Goal: Task Accomplishment & Management: Manage account settings

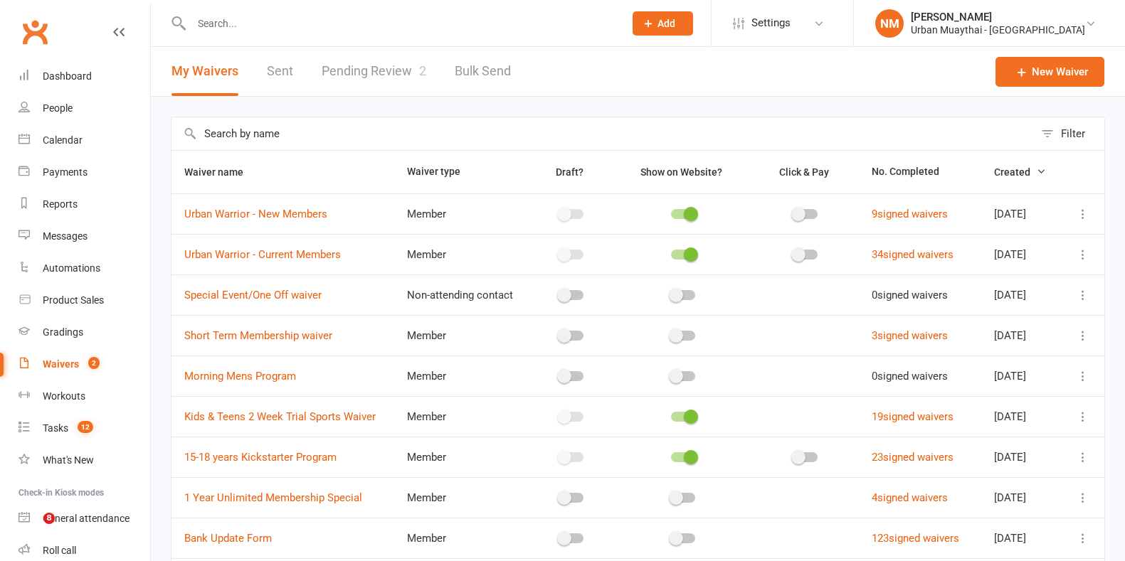
select select "50"
type input "k"
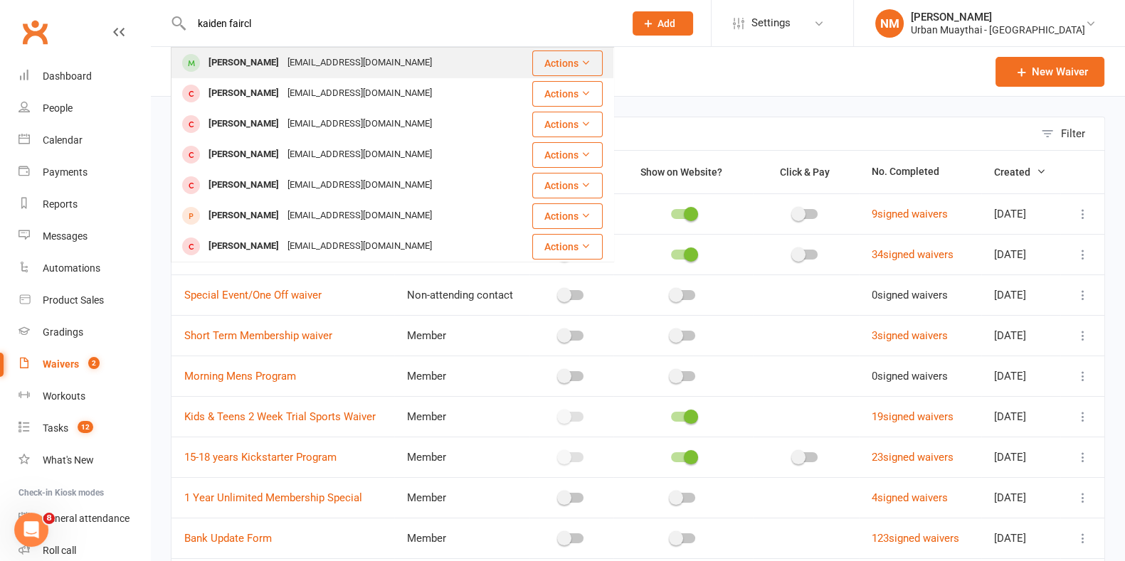
type input "kaiden faircl"
click at [277, 59] on div "[PERSON_NAME]" at bounding box center [243, 63] width 79 height 21
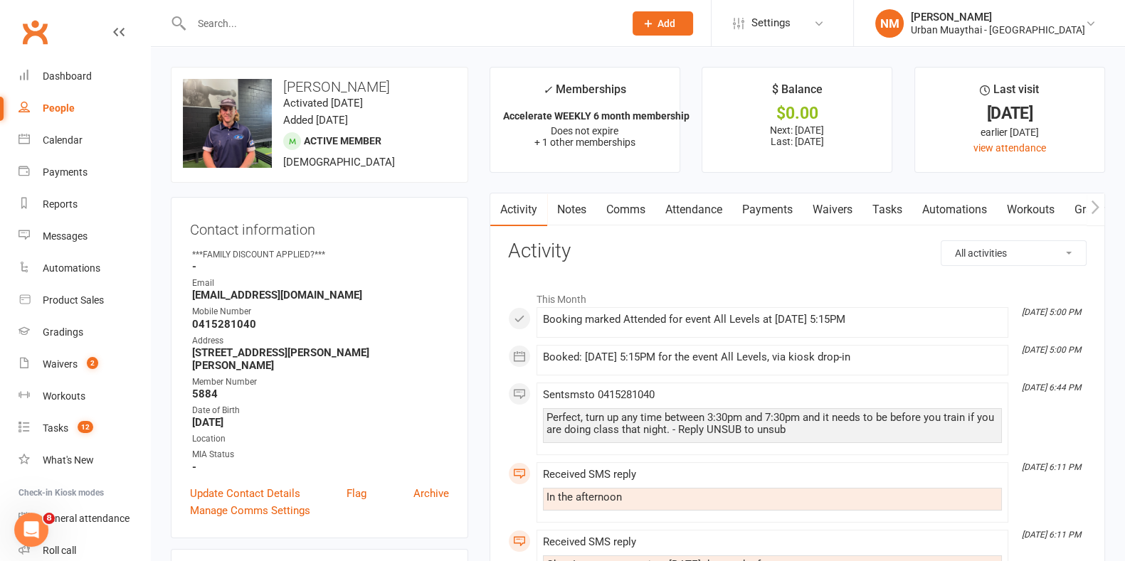
click at [956, 213] on link "Automations" at bounding box center [954, 210] width 85 height 33
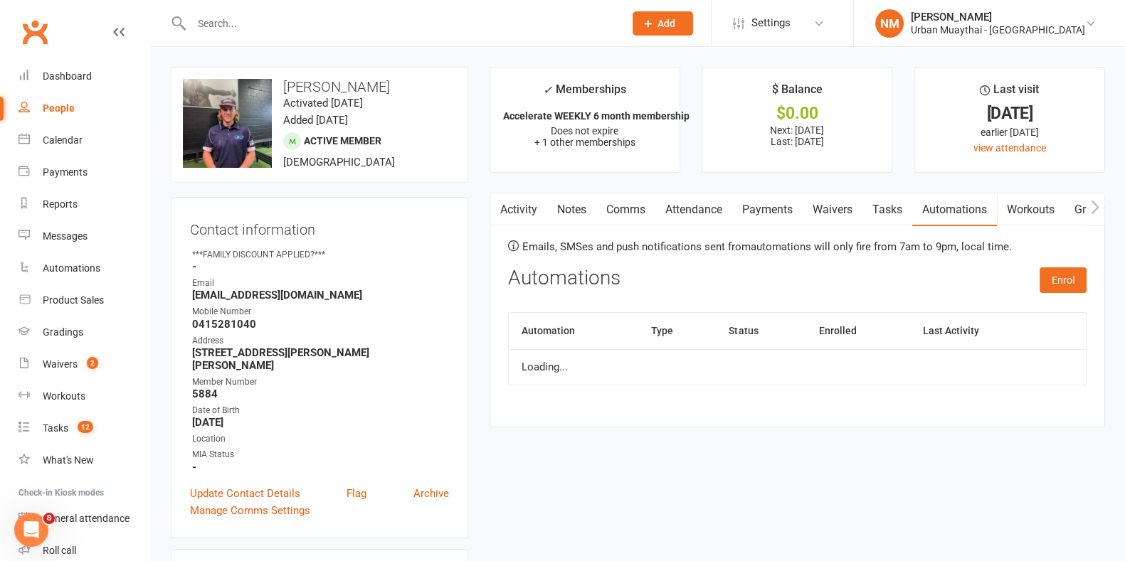
click at [1037, 204] on link "Workouts" at bounding box center [1031, 210] width 68 height 33
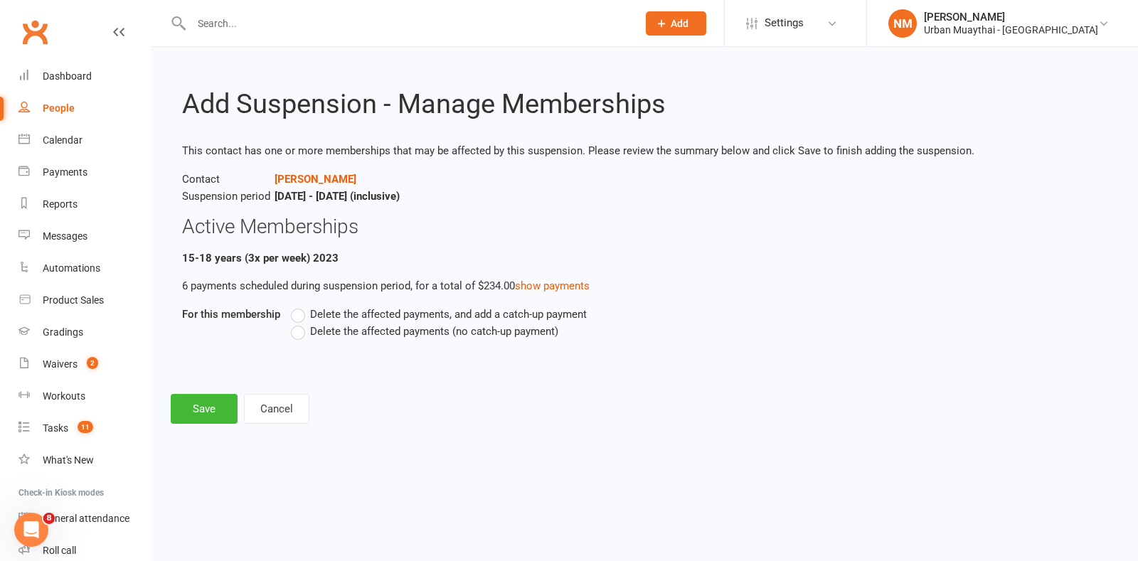
click at [362, 346] on div "Delete the affected payments, and add a catch-up payment Delete the affected pa…" at bounding box center [588, 333] width 617 height 54
click at [346, 336] on span "Delete the affected payments (no catch-up payment)" at bounding box center [434, 330] width 248 height 15
click at [300, 323] on input "Delete the affected payments (no catch-up payment)" at bounding box center [295, 323] width 9 height 0
click at [195, 405] on button "Save" at bounding box center [204, 409] width 67 height 30
